Goal: Transaction & Acquisition: Purchase product/service

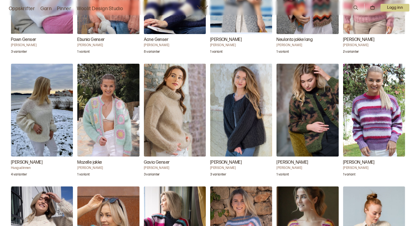
scroll to position [742, 0]
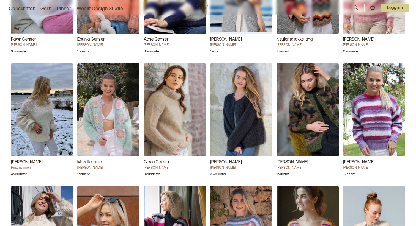
click at [306, 137] on img "Camo Cardigan" at bounding box center [307, 110] width 62 height 93
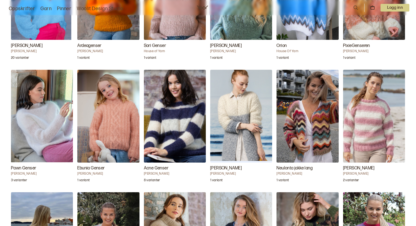
scroll to position [618, 0]
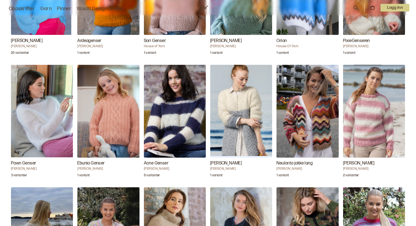
click at [315, 144] on img "Neulonta jakke lang" at bounding box center [307, 111] width 62 height 93
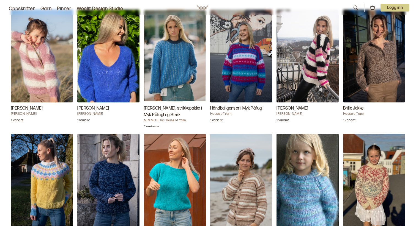
scroll to position [1413, 0]
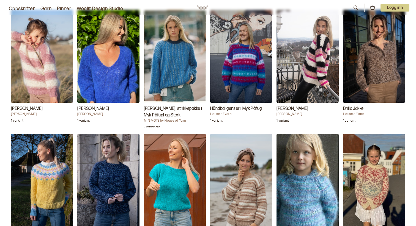
click at [178, 76] on img "Toni-genseren, strikkepakke i Myk Påfugl og Sterk" at bounding box center [175, 56] width 62 height 93
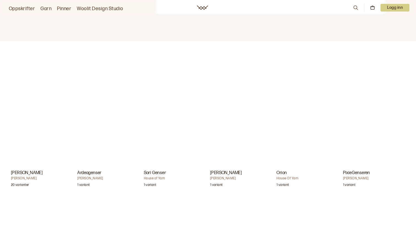
scroll to position [556, 0]
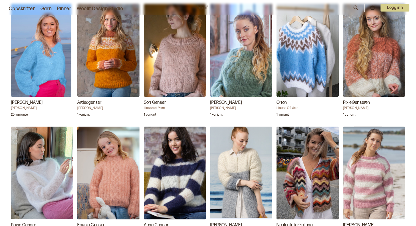
click at [181, 95] on img "Sori Genser" at bounding box center [175, 50] width 62 height 93
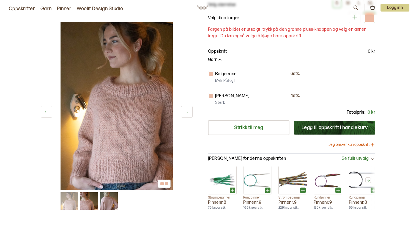
scroll to position [68, 0]
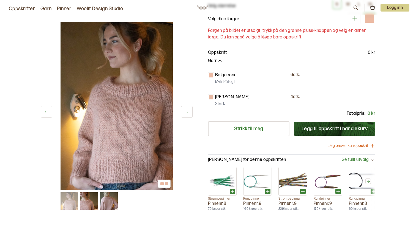
click at [357, 146] on button "Jeg ønsker kun oppskrift" at bounding box center [351, 145] width 47 height 5
